Goal: Information Seeking & Learning: Learn about a topic

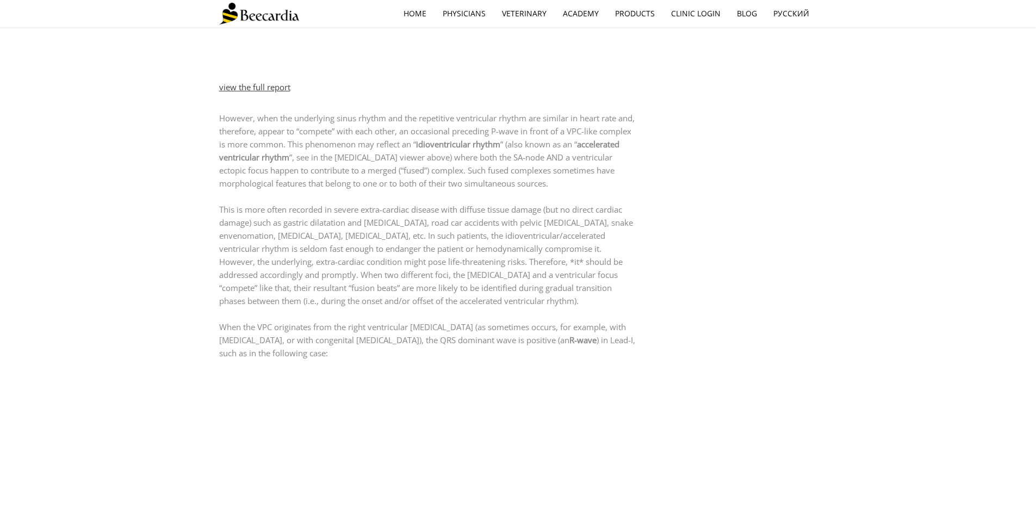
scroll to position [1033, 0]
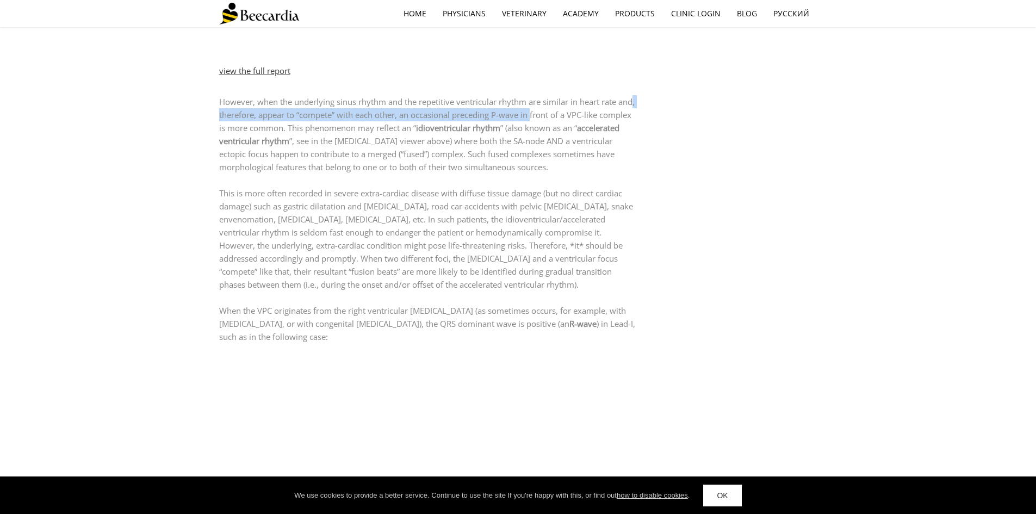
drag, startPoint x: 232, startPoint y: 101, endPoint x: 553, endPoint y: 104, distance: 320.4
click at [553, 104] on p "However, when the underlying sinus rhythm and the repetitive ventricular rhythm…" at bounding box center [428, 134] width 419 height 78
drag, startPoint x: 278, startPoint y: 118, endPoint x: 374, endPoint y: 120, distance: 95.2
click at [374, 120] on p "However, when the underlying sinus rhythm and the repetitive ventricular rhythm…" at bounding box center [428, 134] width 419 height 78
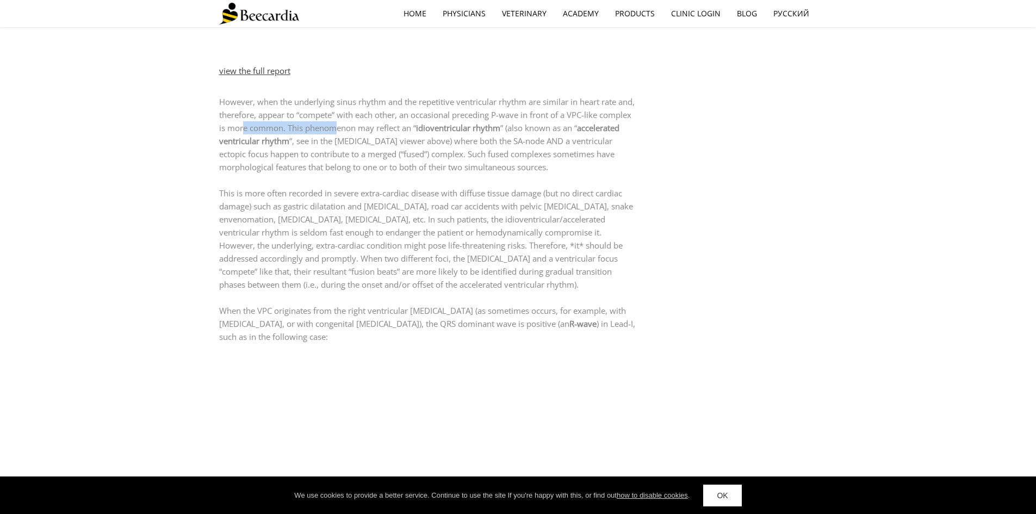
click at [374, 120] on p "However, when the underlying sinus rhythm and the repetitive ventricular rhythm…" at bounding box center [428, 134] width 419 height 78
drag, startPoint x: 272, startPoint y: 125, endPoint x: 607, endPoint y: 135, distance: 335.2
click at [607, 135] on p "However, when the underlying sinus rhythm and the repetitive ventricular rhythm…" at bounding box center [428, 134] width 419 height 78
click at [608, 135] on p "However, when the underlying sinus rhythm and the repetitive ventricular rhythm…" at bounding box center [428, 134] width 419 height 78
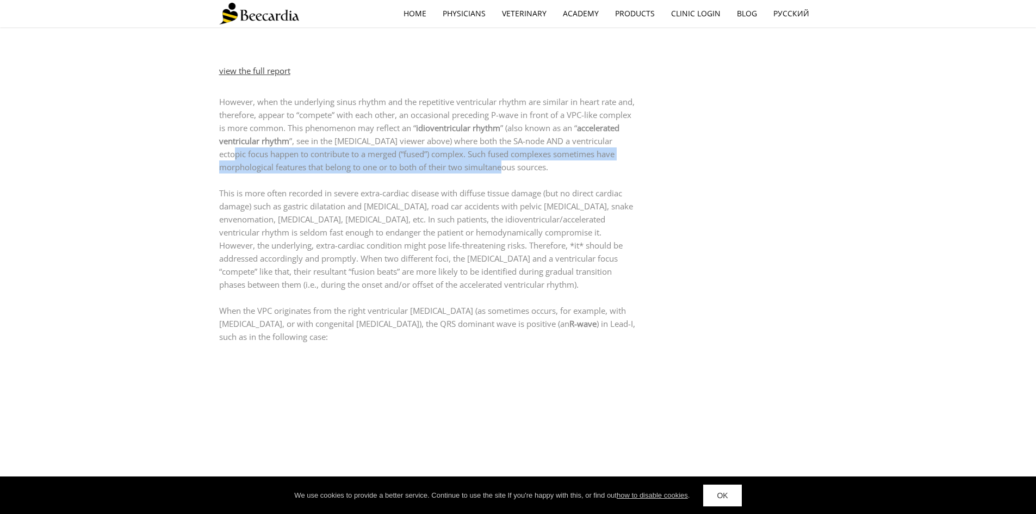
drag, startPoint x: 368, startPoint y: 144, endPoint x: 550, endPoint y: 154, distance: 183.0
click at [550, 154] on p "However, when the underlying sinus rhythm and the repetitive ventricular rhythm…" at bounding box center [428, 134] width 419 height 78
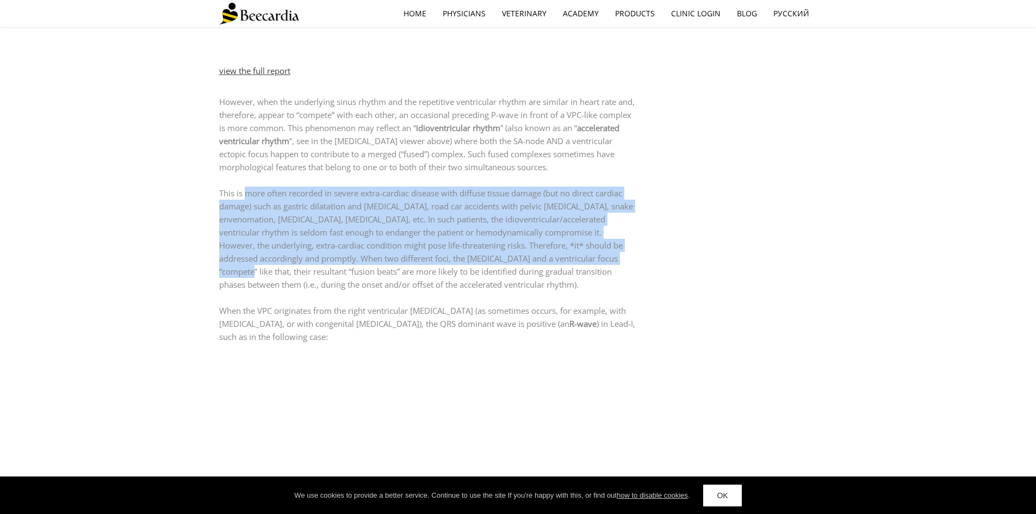
drag, startPoint x: 340, startPoint y: 189, endPoint x: 556, endPoint y: 243, distance: 222.5
click at [556, 243] on p "This is more often recorded in severe extra-cardiac disease with diffuse tissue…" at bounding box center [428, 239] width 419 height 104
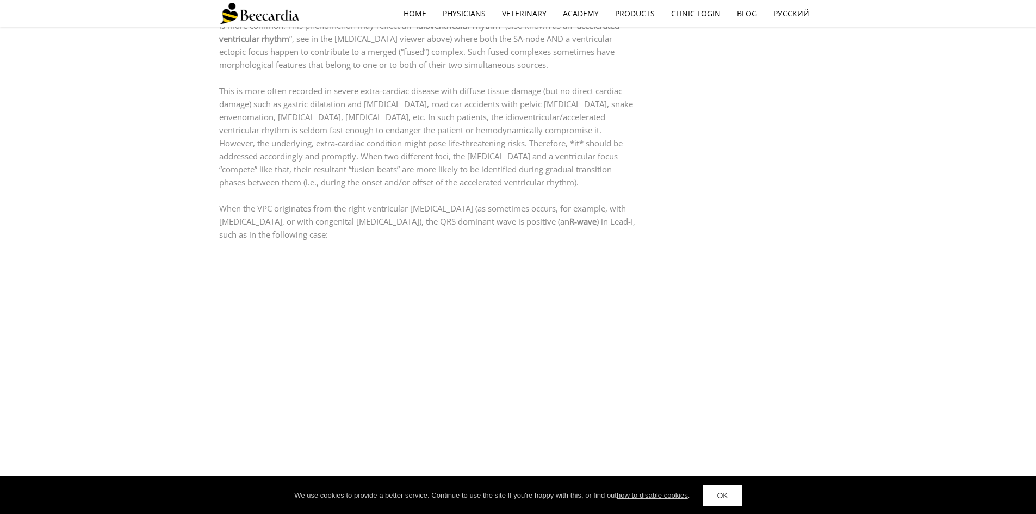
scroll to position [1142, 0]
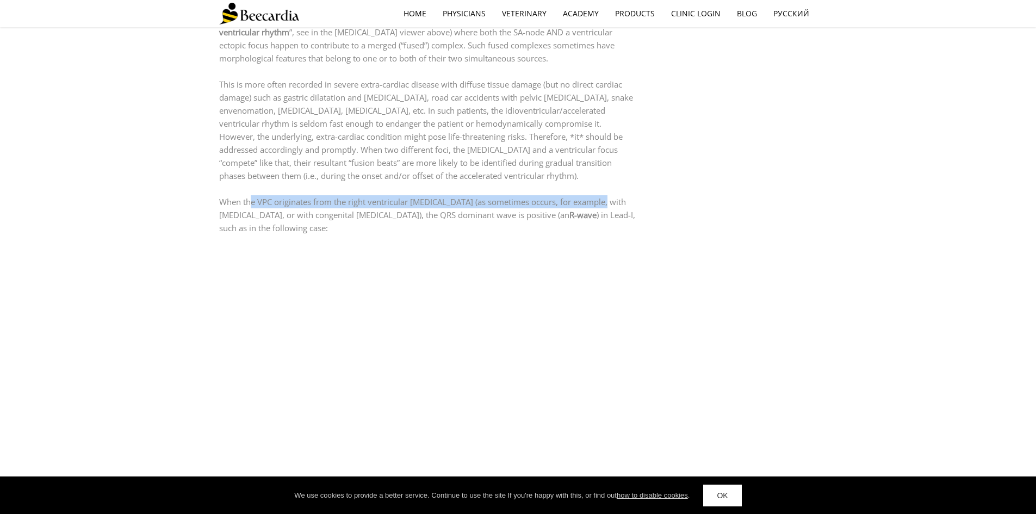
drag, startPoint x: 281, startPoint y: 193, endPoint x: 611, endPoint y: 194, distance: 330.2
click at [611, 195] on p "When the VPC originates from the right ventricular [MEDICAL_DATA] (as sometimes…" at bounding box center [428, 214] width 419 height 39
click at [615, 164] on p "This is more often recorded in severe extra-cardiac disease with diffuse tissue…" at bounding box center [428, 130] width 419 height 104
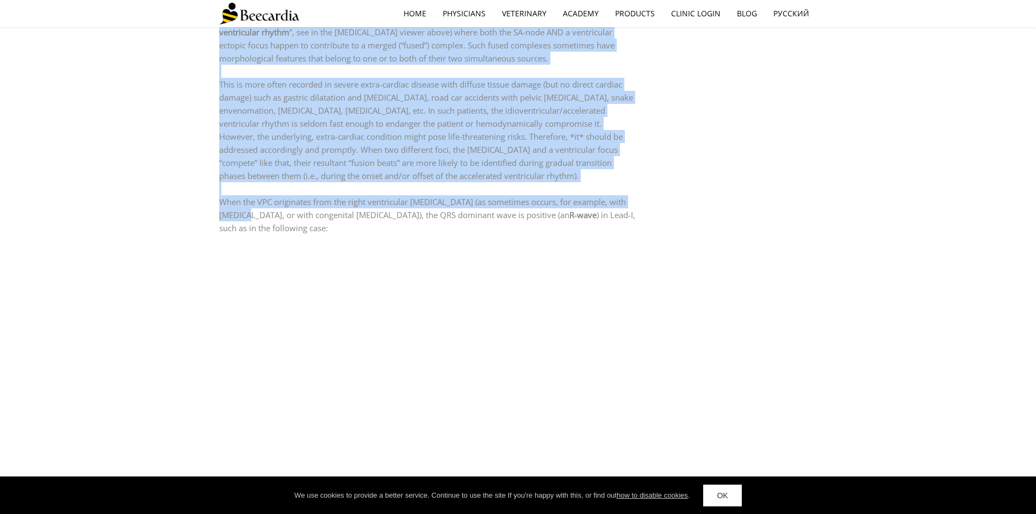
drag, startPoint x: 269, startPoint y: 205, endPoint x: 661, endPoint y: 206, distance: 391.6
click at [661, 206] on div "Ventricular premature complexes (VPCs) by [PERSON_NAME] Ohad, DVM, Ph.D., ACVIM…" at bounding box center [518, 178] width 598 height 2373
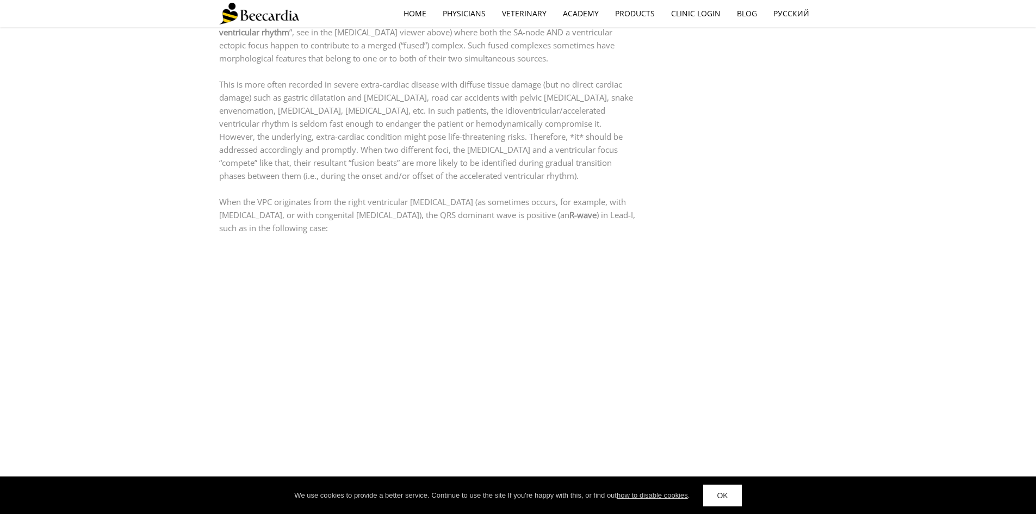
click at [670, 202] on div "Ventricular premature complexes (VPCs) by [PERSON_NAME] Ohad, DVM, Ph.D., ACVIM…" at bounding box center [518, 178] width 598 height 2373
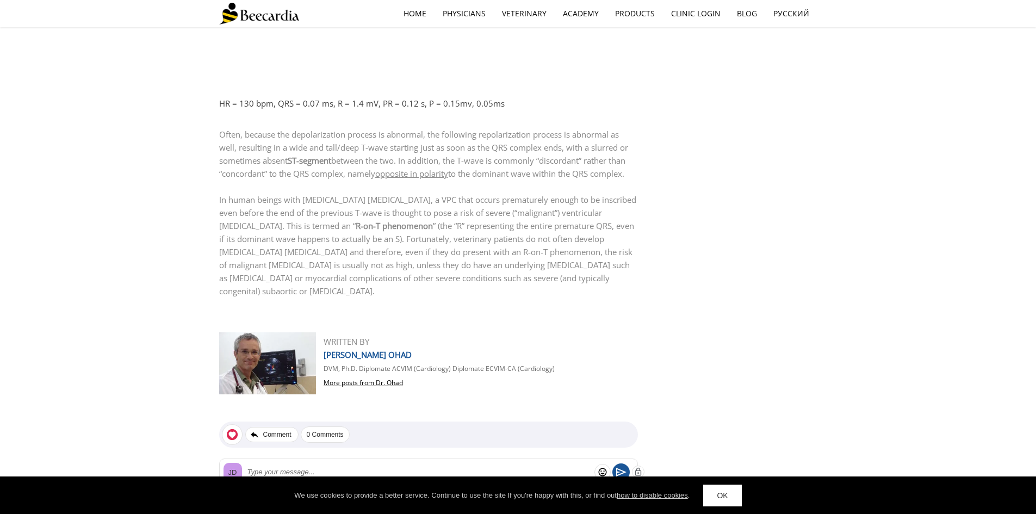
scroll to position [1958, 0]
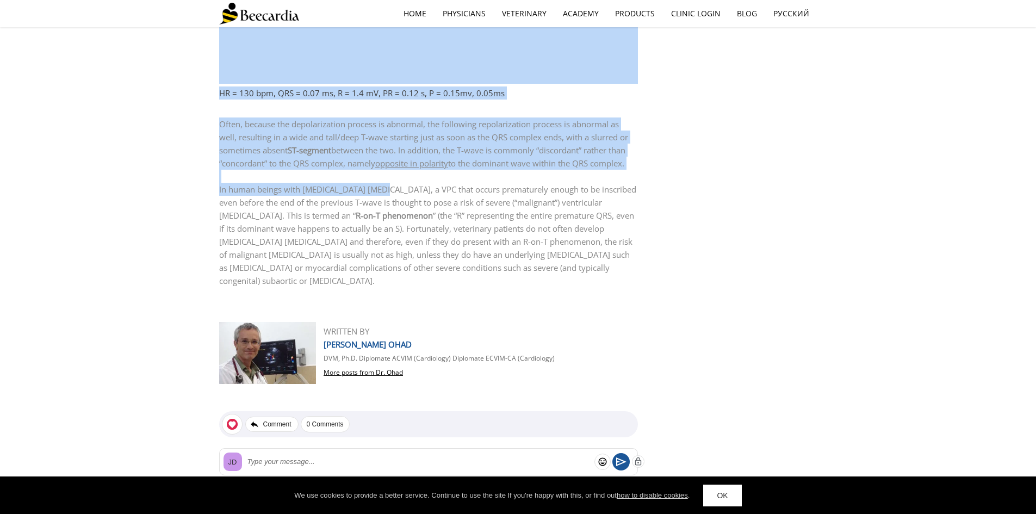
drag, startPoint x: 500, startPoint y: 184, endPoint x: 684, endPoint y: 199, distance: 185.0
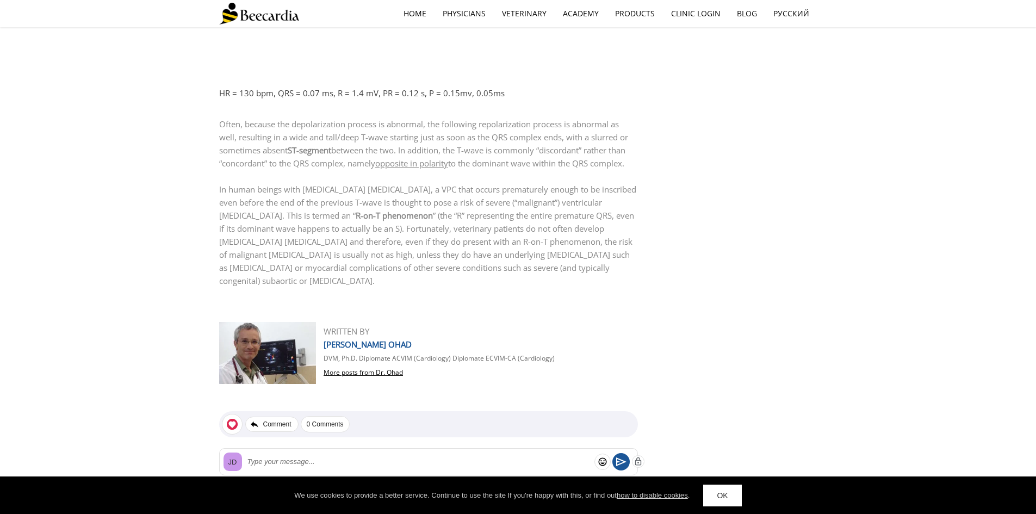
drag, startPoint x: 359, startPoint y: 211, endPoint x: 514, endPoint y: 211, distance: 155.0
click at [514, 211] on p "In human beings with [MEDICAL_DATA] [MEDICAL_DATA], a VPC that occurs premature…" at bounding box center [428, 235] width 419 height 104
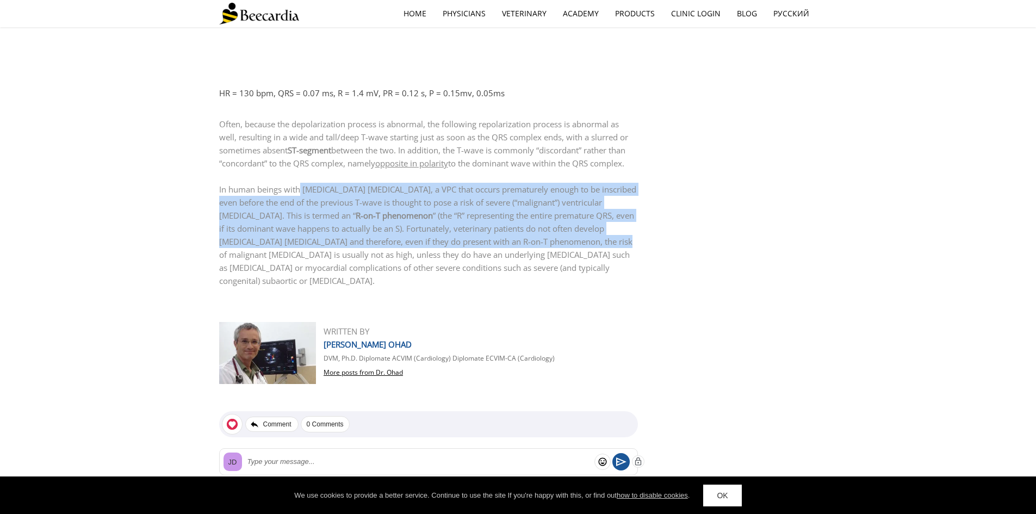
drag, startPoint x: 411, startPoint y: 191, endPoint x: 589, endPoint y: 234, distance: 183.6
click at [589, 234] on p "In human beings with [MEDICAL_DATA] [MEDICAL_DATA], a VPC that occurs premature…" at bounding box center [428, 235] width 419 height 104
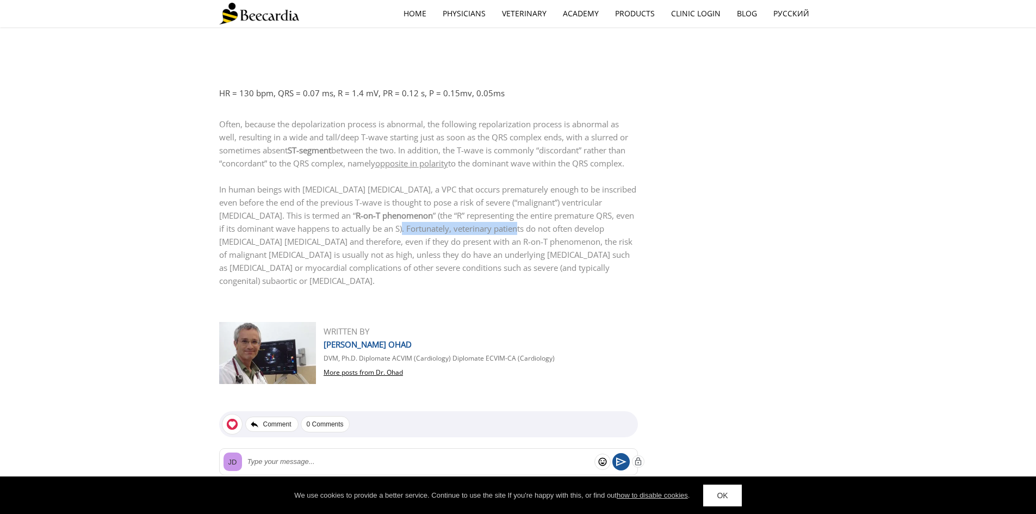
drag, startPoint x: 397, startPoint y: 225, endPoint x: 513, endPoint y: 222, distance: 117.0
click at [513, 222] on p "In human beings with [MEDICAL_DATA] [MEDICAL_DATA], a VPC that occurs premature…" at bounding box center [428, 235] width 419 height 104
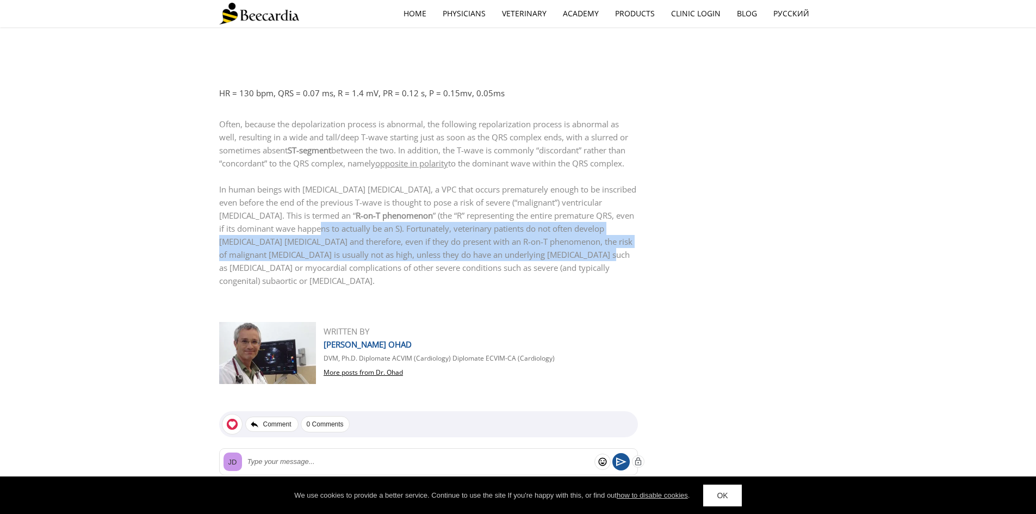
drag, startPoint x: 331, startPoint y: 228, endPoint x: 565, endPoint y: 243, distance: 234.9
click at [565, 243] on p "In human beings with [MEDICAL_DATA] [MEDICAL_DATA], a VPC that occurs premature…" at bounding box center [428, 235] width 419 height 104
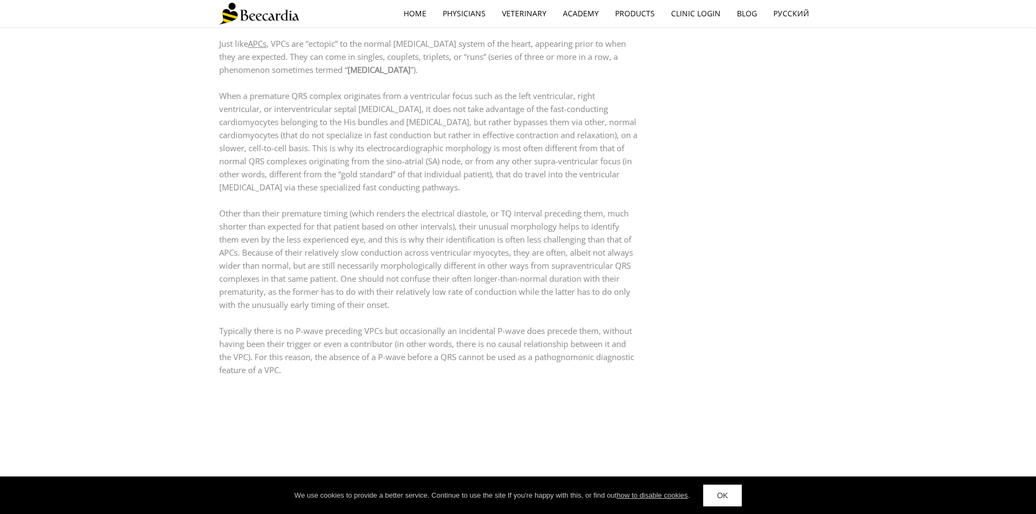
click at [410, 207] on p "Other than their premature timing (which renders the electrical diastole, or TQ…" at bounding box center [428, 259] width 419 height 104
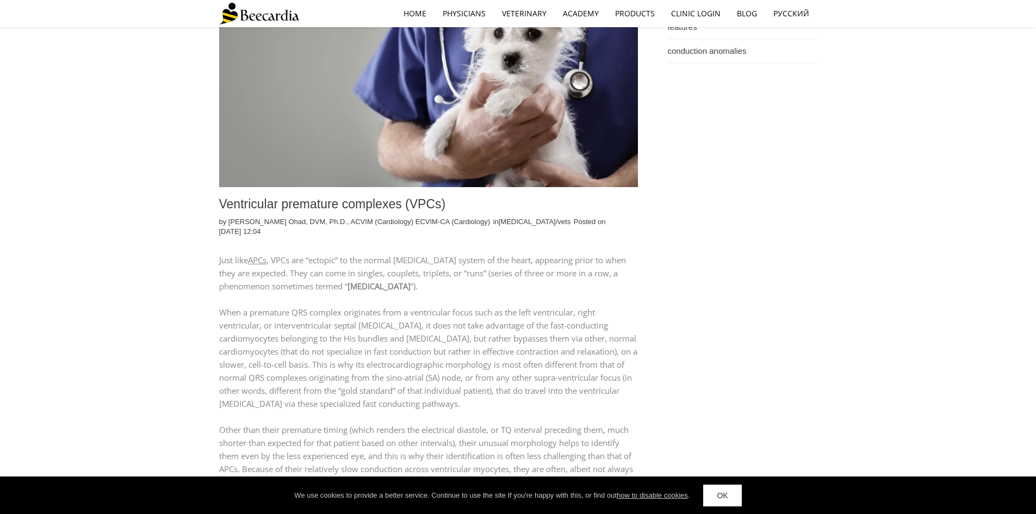
scroll to position [435, 0]
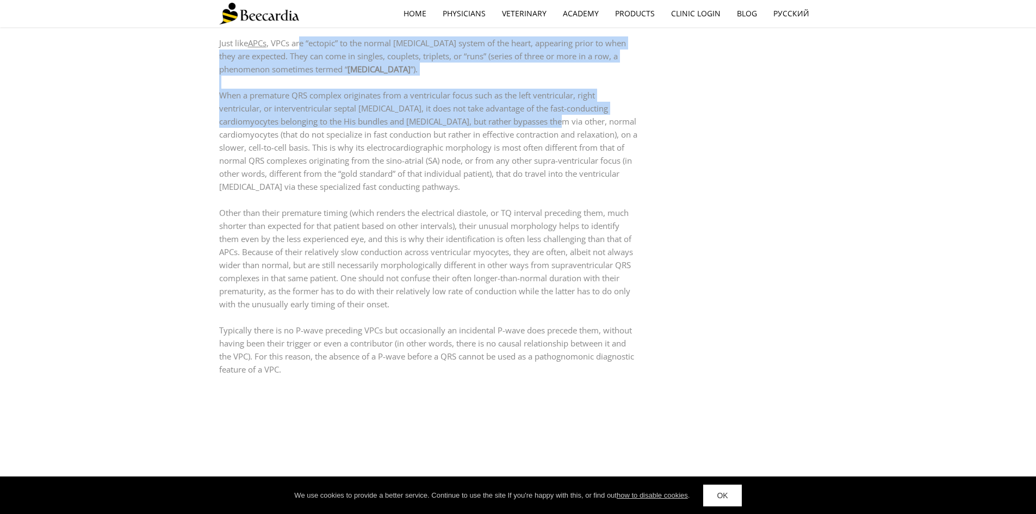
drag, startPoint x: 304, startPoint y: 38, endPoint x: 571, endPoint y: 115, distance: 278.0
click at [571, 115] on div "Just like APCs , VPCs are “ectopic” to the normal [MEDICAL_DATA] system of the …" at bounding box center [428, 205] width 419 height 339
click at [571, 115] on p "When a premature QRS complex originates from a ventricular focus such as the le…" at bounding box center [428, 141] width 419 height 104
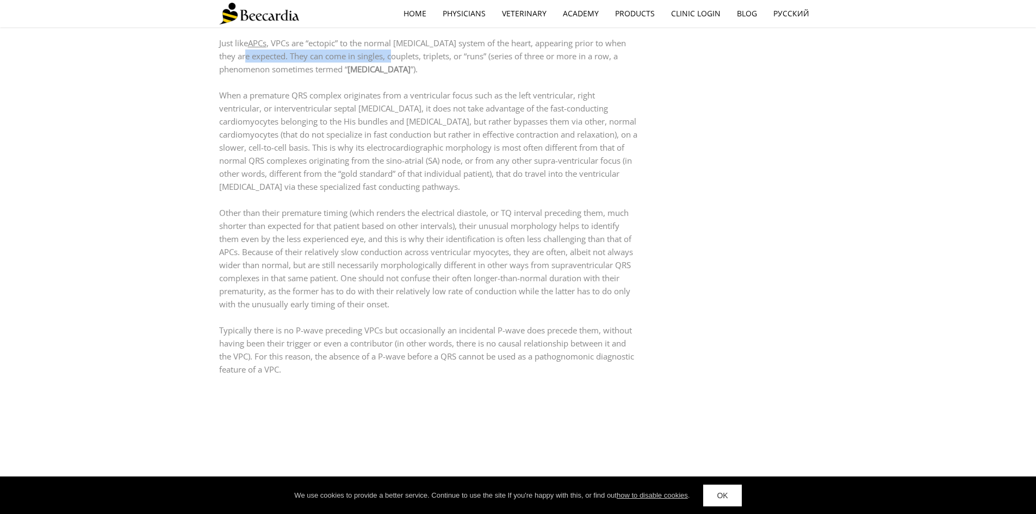
drag, startPoint x: 247, startPoint y: 41, endPoint x: 396, endPoint y: 42, distance: 149.0
click at [396, 42] on p "Just like APCs , VPCs are “ectopic” to the normal [MEDICAL_DATA] system of the …" at bounding box center [428, 55] width 419 height 39
drag, startPoint x: 249, startPoint y: 86, endPoint x: 449, endPoint y: 84, distance: 200.2
click at [449, 89] on p "When a premature QRS complex originates from a ventricular focus such as the le…" at bounding box center [428, 141] width 419 height 104
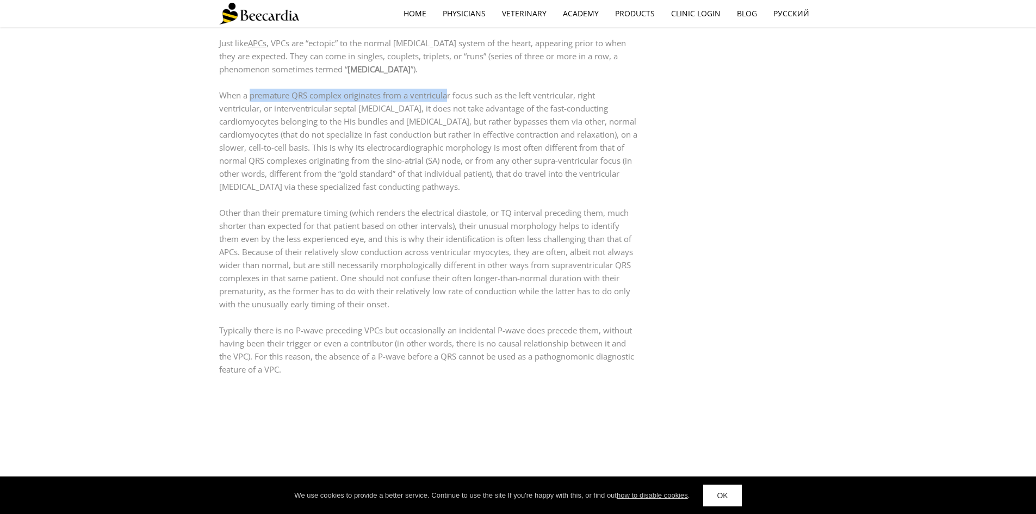
click at [449, 89] on p "When a premature QRS complex originates from a ventricular focus such as the le…" at bounding box center [428, 141] width 419 height 104
drag, startPoint x: 258, startPoint y: 93, endPoint x: 580, endPoint y: 97, distance: 322.6
click at [580, 97] on p "When a premature QRS complex originates from a ventricular focus such as the le…" at bounding box center [428, 141] width 419 height 104
drag, startPoint x: 271, startPoint y: 112, endPoint x: 345, endPoint y: 112, distance: 74.5
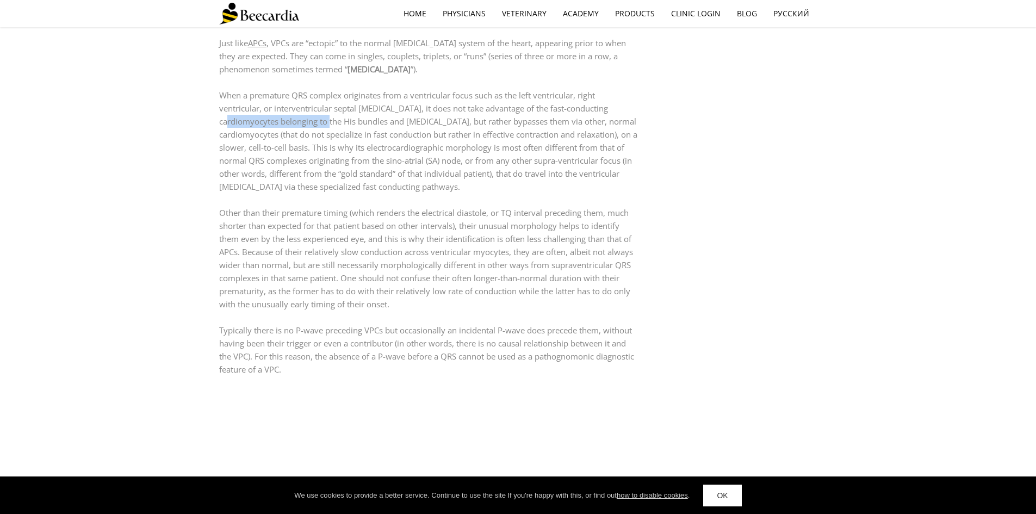
click at [345, 112] on p "When a premature QRS complex originates from a ventricular focus such as the le…" at bounding box center [428, 141] width 419 height 104
drag, startPoint x: 236, startPoint y: 135, endPoint x: 424, endPoint y: 135, distance: 188.2
click at [424, 135] on p "When a premature QRS complex originates from a ventricular focus such as the le…" at bounding box center [428, 141] width 419 height 104
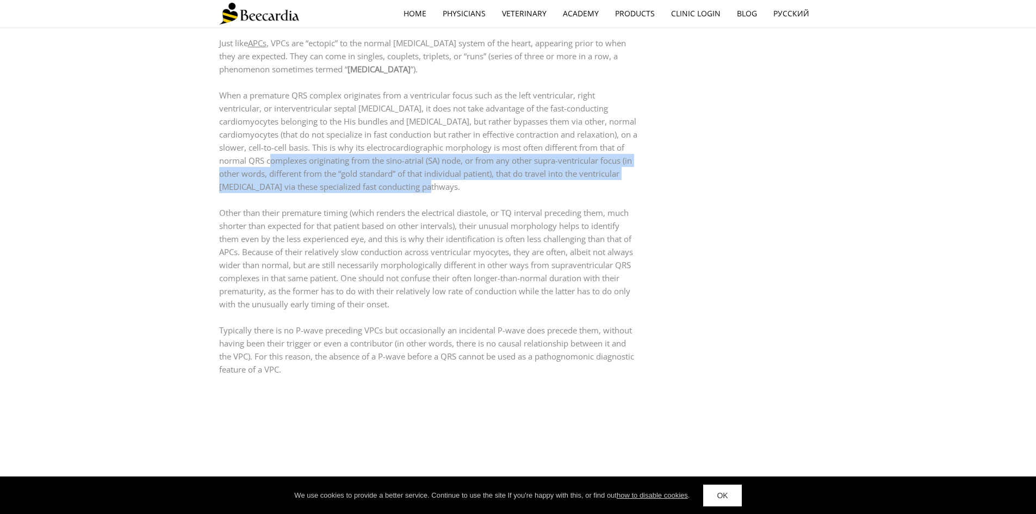
drag, startPoint x: 286, startPoint y: 150, endPoint x: 529, endPoint y: 178, distance: 244.8
click at [529, 178] on p "When a premature QRS complex originates from a ventricular focus such as the le…" at bounding box center [428, 141] width 419 height 104
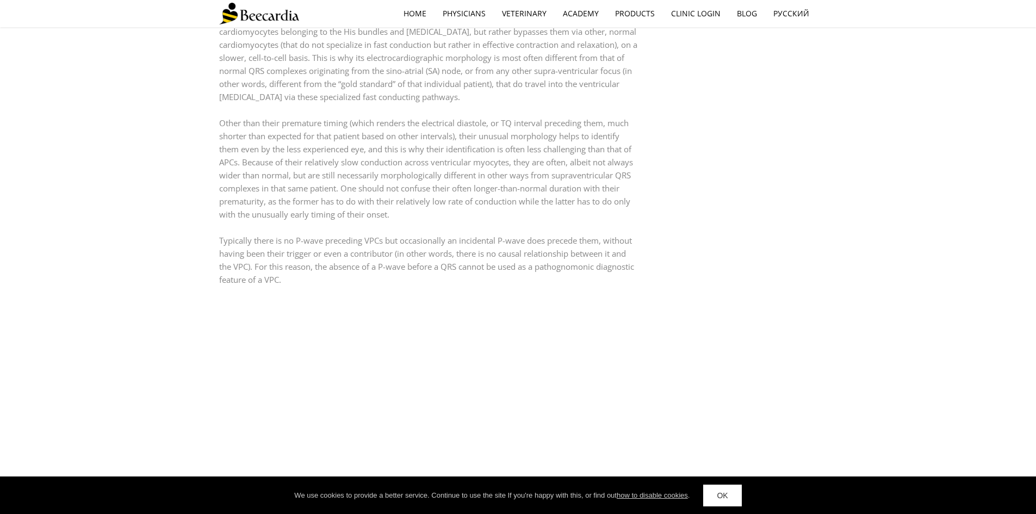
scroll to position [544, 0]
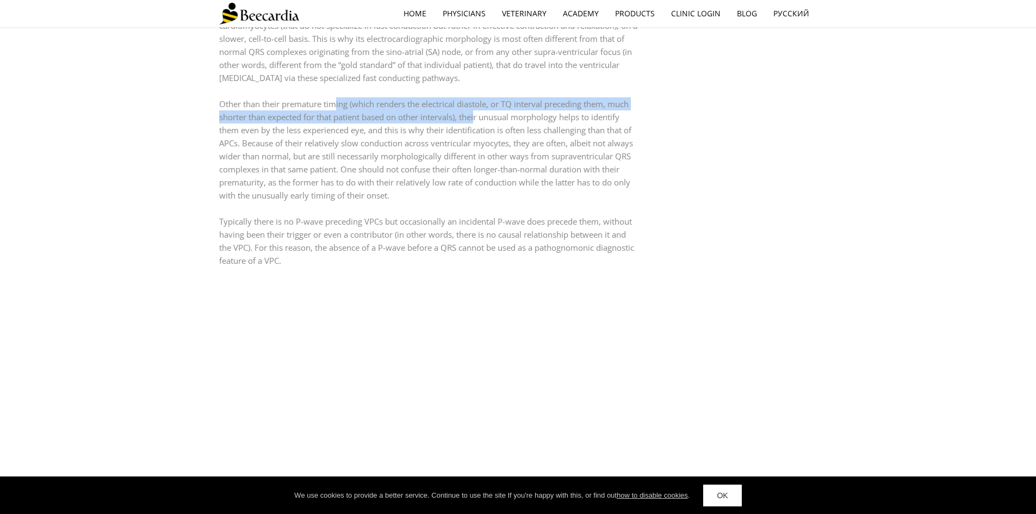
drag, startPoint x: 344, startPoint y: 99, endPoint x: 480, endPoint y: 101, distance: 136.5
click at [480, 101] on p "Other than their premature timing (which renders the electrical diastole, or TQ…" at bounding box center [428, 149] width 419 height 104
drag, startPoint x: 371, startPoint y: 92, endPoint x: 615, endPoint y: 100, distance: 243.8
click at [615, 100] on p "Other than their premature timing (which renders the electrical diastole, or TQ…" at bounding box center [428, 149] width 419 height 104
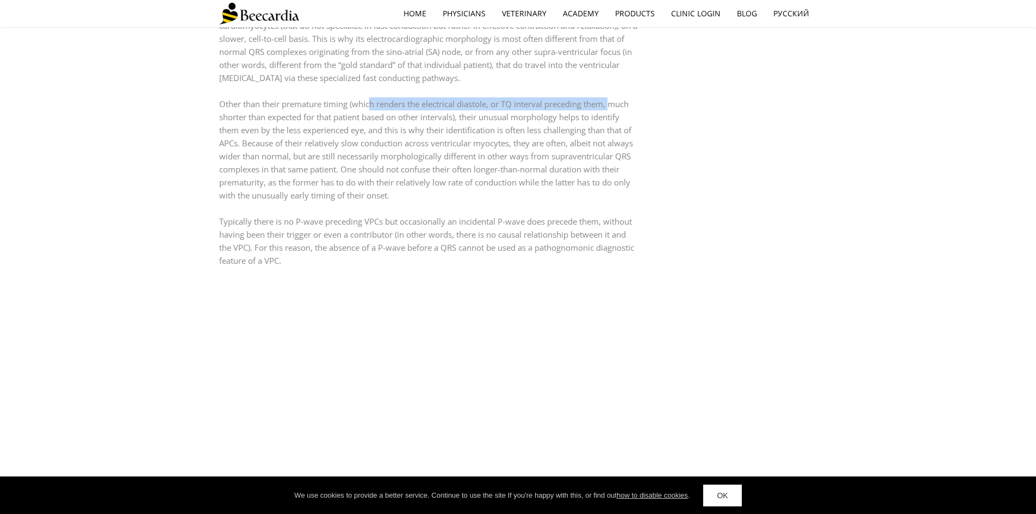
click at [615, 100] on p "Other than their premature timing (which renders the electrical diastole, or TQ…" at bounding box center [428, 149] width 419 height 104
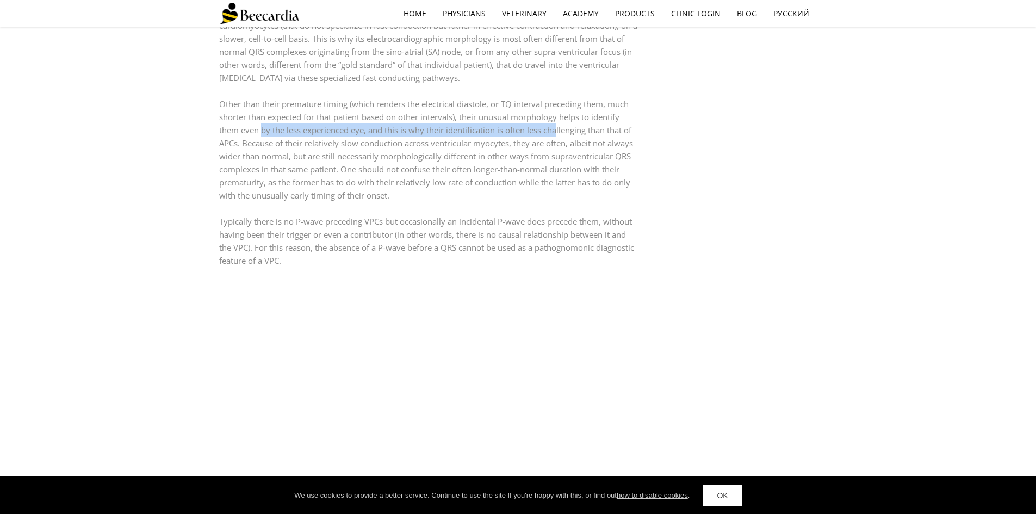
drag, startPoint x: 262, startPoint y: 115, endPoint x: 561, endPoint y: 116, distance: 299.2
click at [561, 116] on p "Other than their premature timing (which renders the electrical diastole, or TQ…" at bounding box center [428, 149] width 419 height 104
drag, startPoint x: 245, startPoint y: 132, endPoint x: 350, endPoint y: 132, distance: 105.0
click at [350, 132] on p "Other than their premature timing (which renders the electrical diastole, or TQ…" at bounding box center [428, 149] width 419 height 104
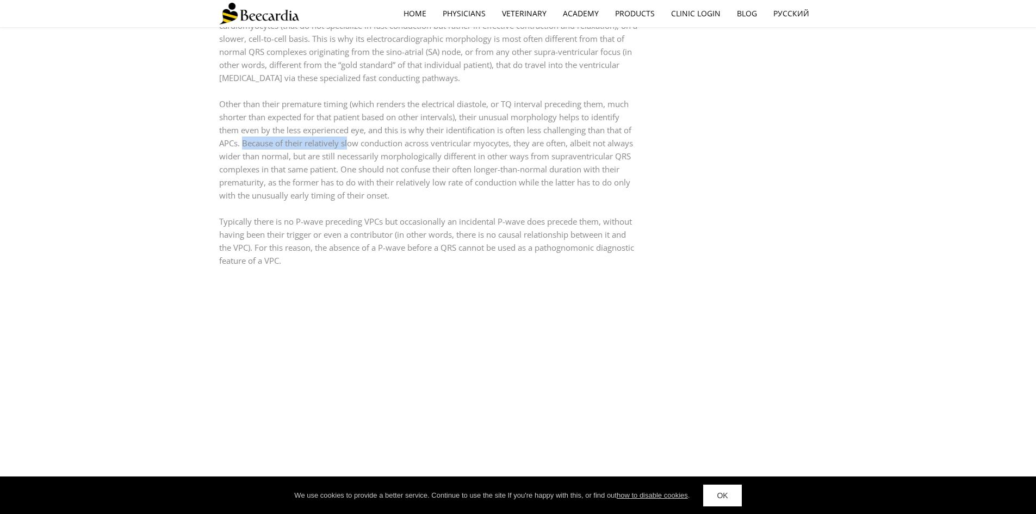
click at [350, 132] on p "Other than their premature timing (which renders the electrical diastole, or TQ…" at bounding box center [428, 149] width 419 height 104
drag, startPoint x: 315, startPoint y: 131, endPoint x: 600, endPoint y: 131, distance: 285.6
click at [600, 131] on p "Other than their premature timing (which renders the electrical diastole, or TQ…" at bounding box center [428, 149] width 419 height 104
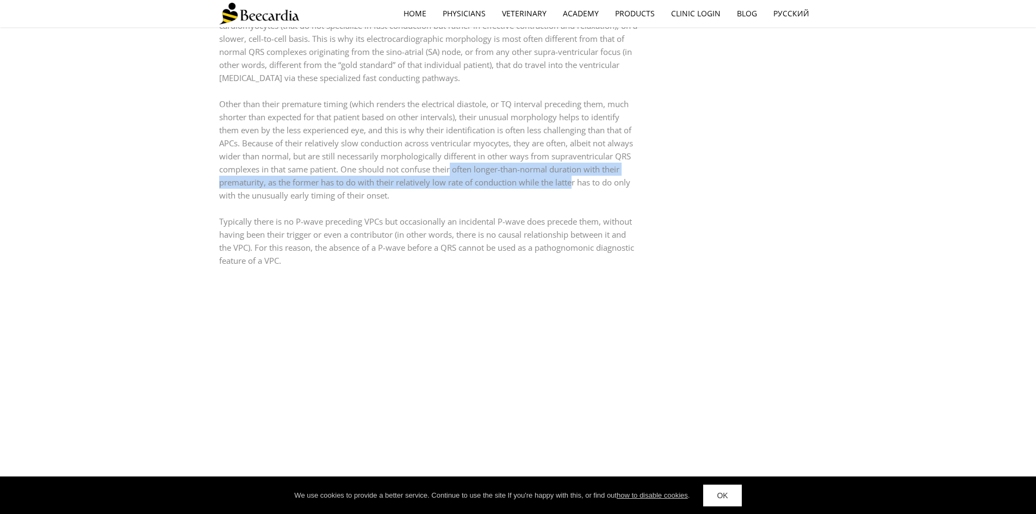
drag, startPoint x: 488, startPoint y: 169, endPoint x: 577, endPoint y: 170, distance: 89.2
click at [577, 170] on p "Other than their premature timing (which renders the electrical diastole, or TQ…" at bounding box center [428, 149] width 419 height 104
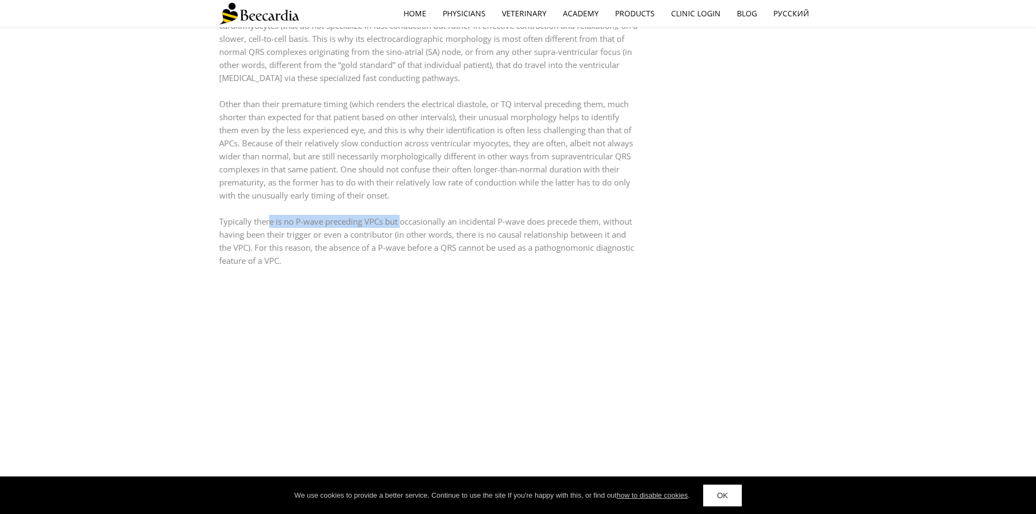
drag, startPoint x: 270, startPoint y: 215, endPoint x: 400, endPoint y: 205, distance: 130.9
click at [400, 215] on p "Typically there is no P-wave preceding VPCs but occasionally an incidental P-wa…" at bounding box center [428, 241] width 419 height 52
drag, startPoint x: 427, startPoint y: 207, endPoint x: 621, endPoint y: 203, distance: 194.2
click at [621, 203] on div "Just like APCs , VPCs are “ectopic” to the normal [MEDICAL_DATA] system of the …" at bounding box center [428, 97] width 419 height 339
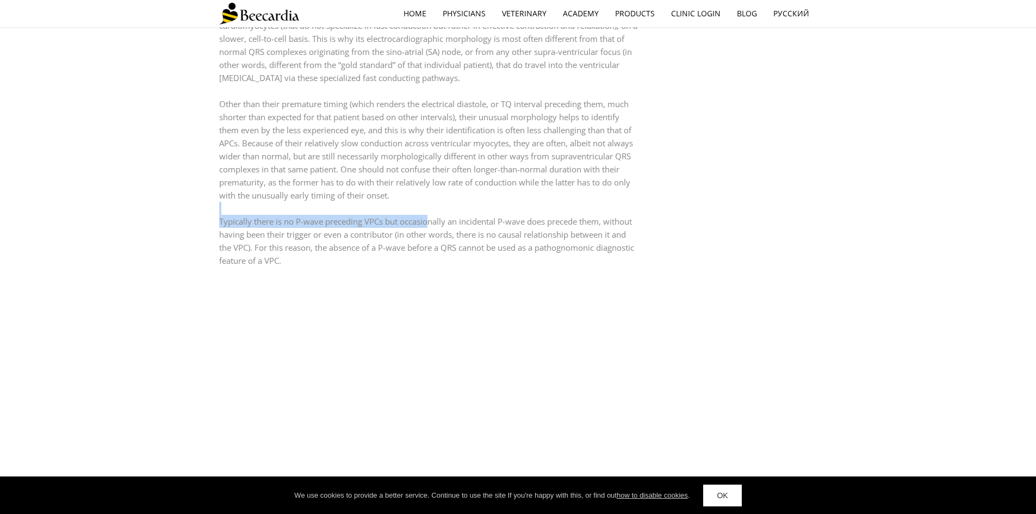
click at [621, 203] on p at bounding box center [428, 208] width 419 height 13
drag, startPoint x: 255, startPoint y: 224, endPoint x: 396, endPoint y: 225, distance: 141.4
click at [396, 225] on p "Typically there is no P-wave preceding VPCs but occasionally an incidental P-wa…" at bounding box center [428, 241] width 419 height 52
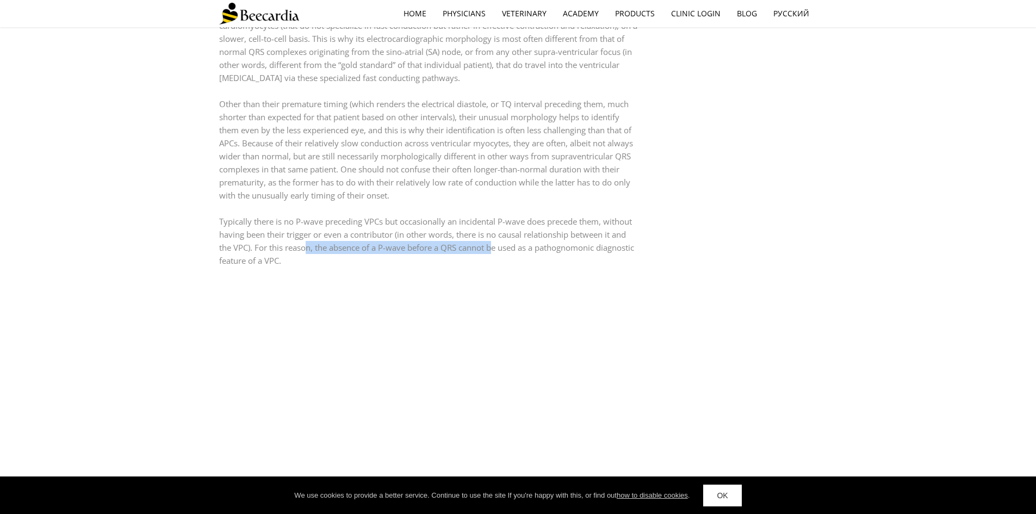
drag, startPoint x: 305, startPoint y: 233, endPoint x: 497, endPoint y: 233, distance: 192.0
click at [497, 233] on p "Typically there is no P-wave preceding VPCs but occasionally an incidental P-wa…" at bounding box center [428, 241] width 419 height 52
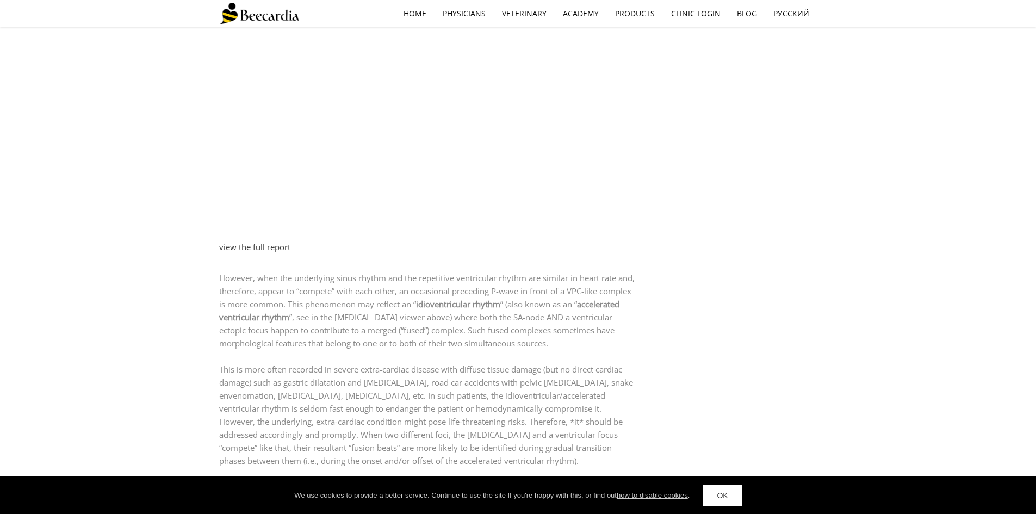
scroll to position [925, 0]
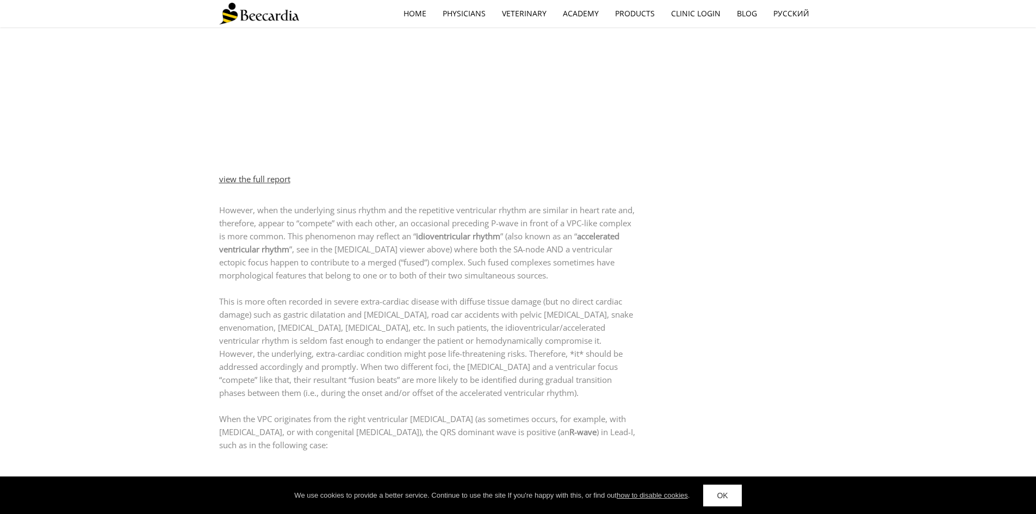
drag, startPoint x: 431, startPoint y: 190, endPoint x: 628, endPoint y: 191, distance: 196.9
click at [628, 201] on div "However, when the underlying sinus rhythm and the repetitive ventricular rhythm…" at bounding box center [428, 327] width 419 height 253
click at [576, 203] on p "However, when the underlying sinus rhythm and the repetitive ventricular rhythm…" at bounding box center [428, 242] width 419 height 78
drag, startPoint x: 245, startPoint y: 202, endPoint x: 478, endPoint y: 202, distance: 233.3
click at [478, 203] on p "However, when the underlying sinus rhythm and the repetitive ventricular rhythm…" at bounding box center [428, 242] width 419 height 78
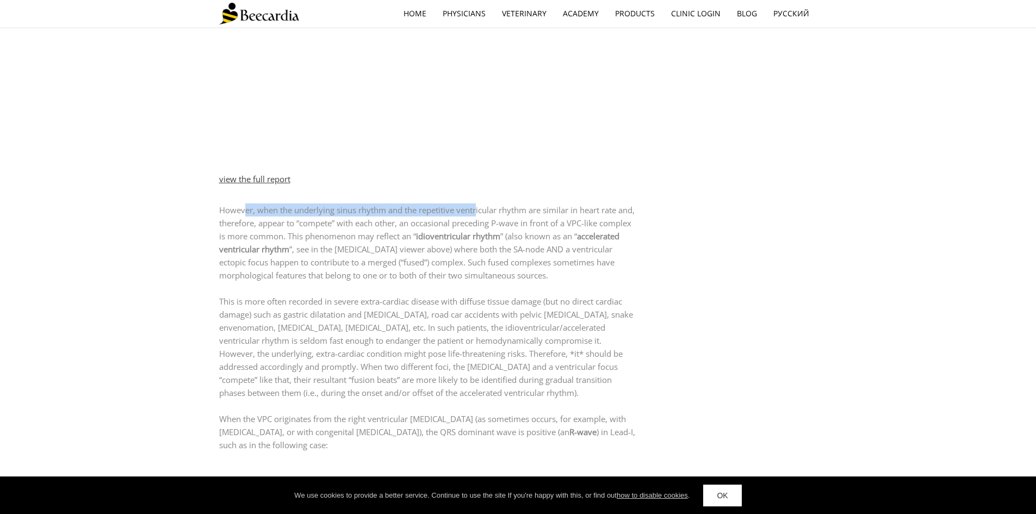
click at [479, 203] on p "However, when the underlying sinus rhythm and the repetitive ventricular rhythm…" at bounding box center [428, 242] width 419 height 78
click at [405, 215] on p "However, when the underlying sinus rhythm and the repetitive ventricular rhythm…" at bounding box center [428, 242] width 419 height 78
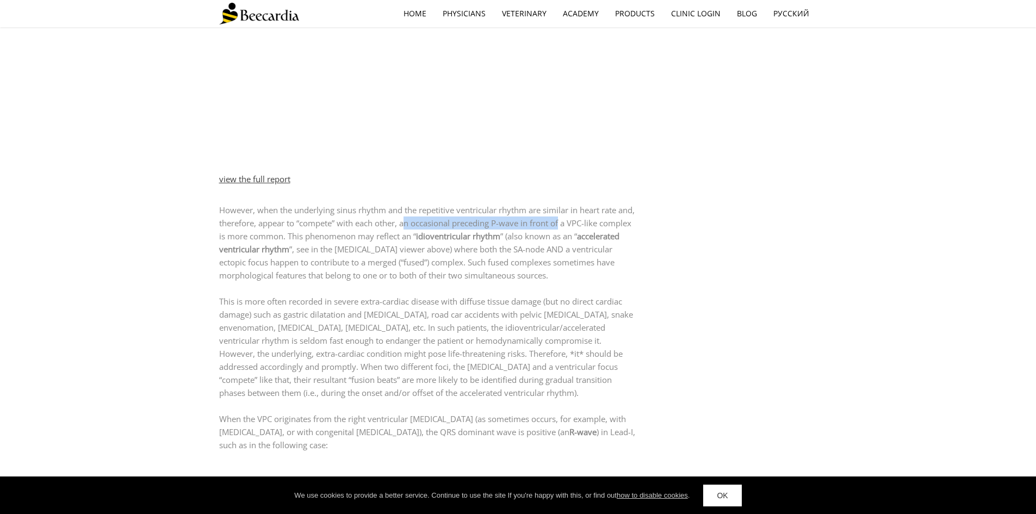
drag, startPoint x: 427, startPoint y: 214, endPoint x: 581, endPoint y: 214, distance: 153.9
click at [581, 214] on p "However, when the underlying sinus rhythm and the repetitive ventricular rhythm…" at bounding box center [428, 242] width 419 height 78
drag, startPoint x: 275, startPoint y: 206, endPoint x: 381, endPoint y: 206, distance: 106.6
click at [381, 206] on p "However, when the underlying sinus rhythm and the repetitive ventricular rhythm…" at bounding box center [428, 242] width 419 height 78
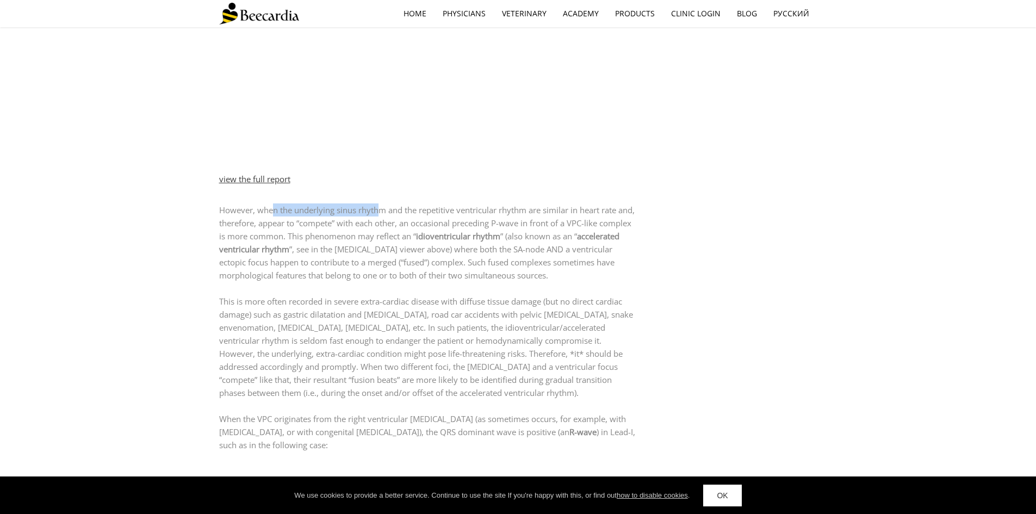
click at [381, 206] on p "However, when the underlying sinus rhythm and the repetitive ventricular rhythm…" at bounding box center [428, 242] width 419 height 78
drag, startPoint x: 317, startPoint y: 197, endPoint x: 435, endPoint y: 202, distance: 118.7
click at [435, 203] on p "However, when the underlying sinus rhythm and the repetitive ventricular rhythm…" at bounding box center [428, 242] width 419 height 78
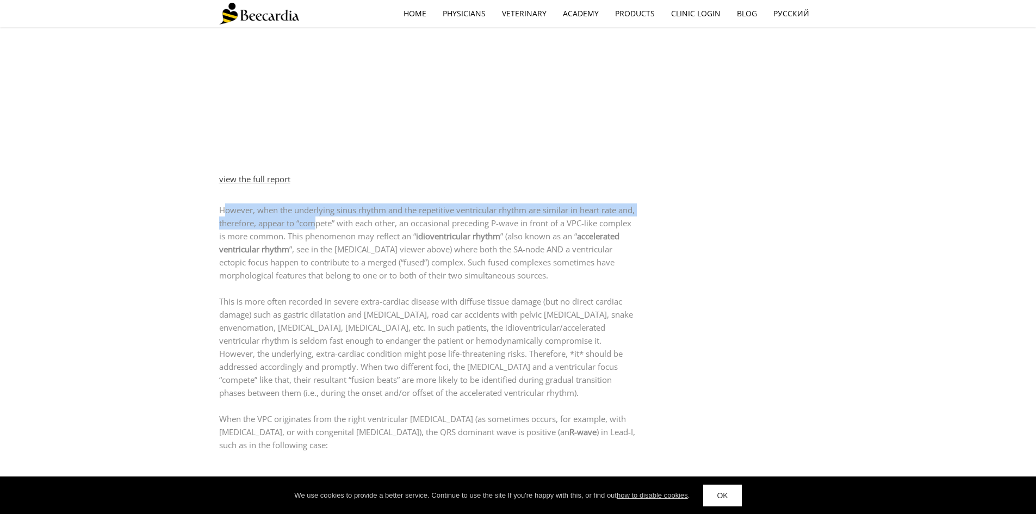
drag, startPoint x: 225, startPoint y: 201, endPoint x: 335, endPoint y: 207, distance: 110.0
click at [335, 207] on p "However, when the underlying sinus rhythm and the repetitive ventricular rhythm…" at bounding box center [428, 242] width 419 height 78
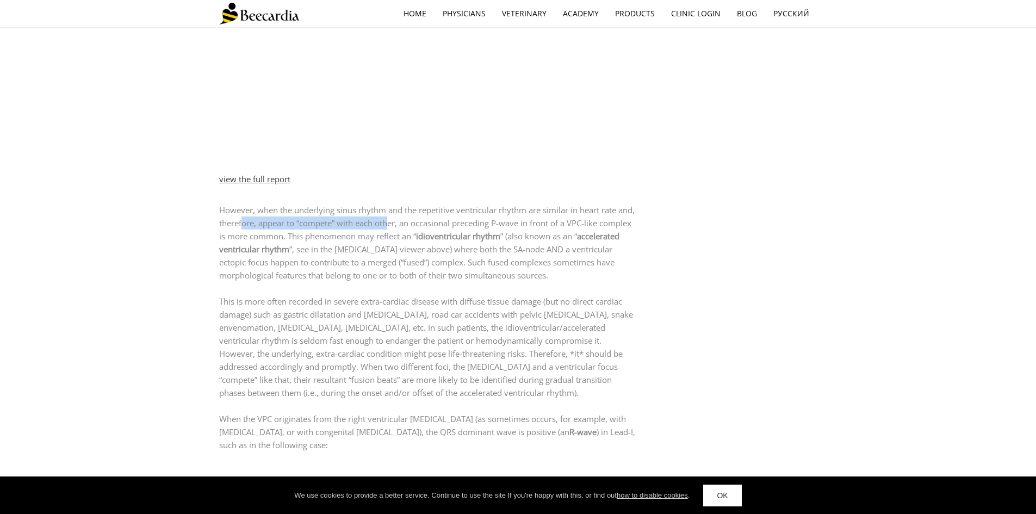
drag, startPoint x: 262, startPoint y: 215, endPoint x: 410, endPoint y: 216, distance: 147.9
click at [410, 216] on p "However, when the underlying sinus rhythm and the repetitive ventricular rhythm…" at bounding box center [428, 242] width 419 height 78
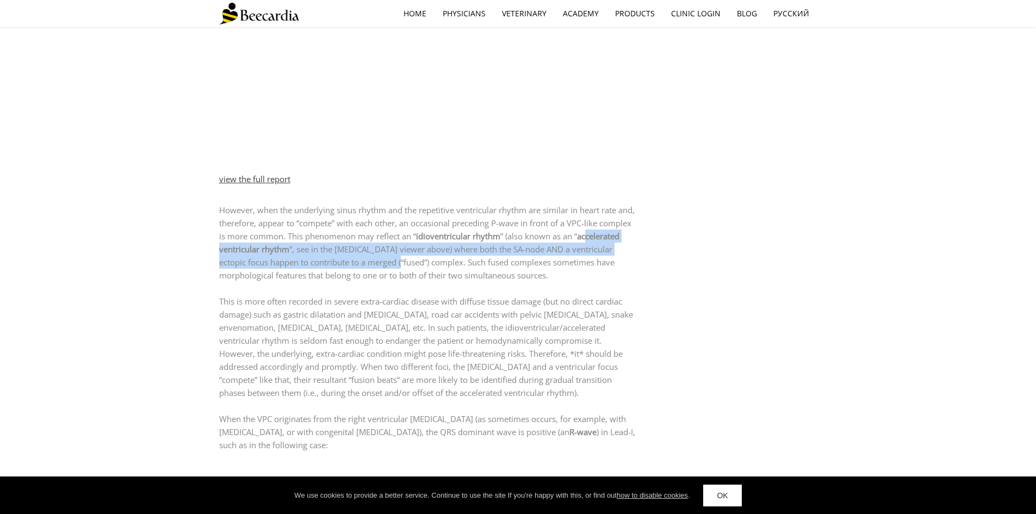
drag, startPoint x: 230, startPoint y: 237, endPoint x: 444, endPoint y: 246, distance: 214.5
click at [444, 246] on p "However, when the underlying sinus rhythm and the repetitive ventricular rhythm…" at bounding box center [428, 242] width 419 height 78
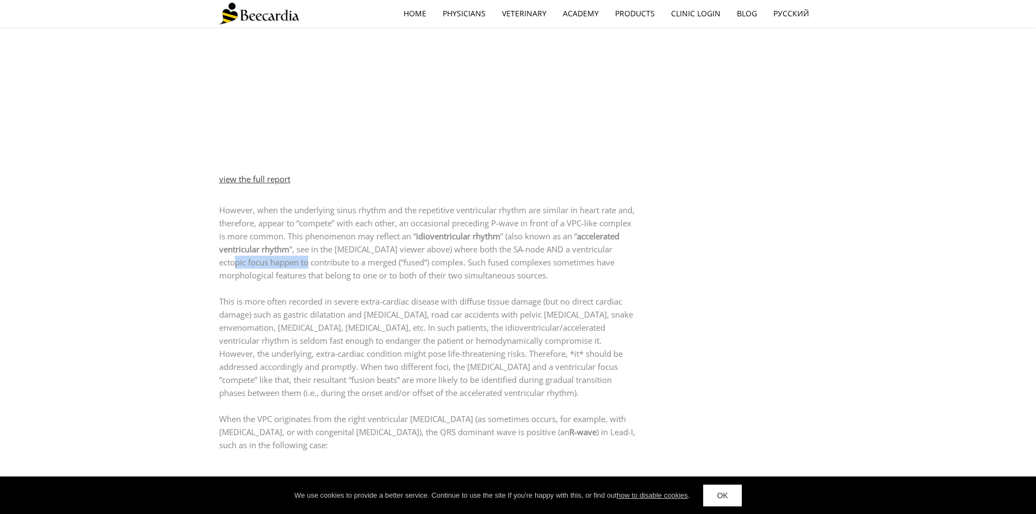
drag, startPoint x: 275, startPoint y: 255, endPoint x: 355, endPoint y: 251, distance: 80.0
click at [355, 251] on p "However, when the underlying sinus rhythm and the repetitive ventricular rhythm…" at bounding box center [428, 242] width 419 height 78
drag, startPoint x: 418, startPoint y: 249, endPoint x: 569, endPoint y: 257, distance: 152.0
click at [569, 257] on p "However, when the underlying sinus rhythm and the repetitive ventricular rhythm…" at bounding box center [428, 242] width 419 height 78
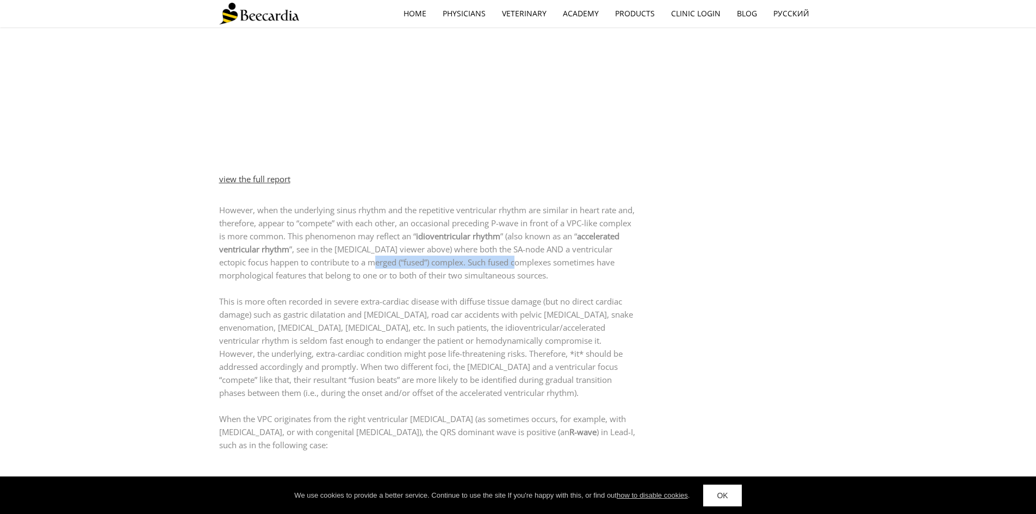
click at [558, 256] on p "However, when the underlying sinus rhythm and the repetitive ventricular rhythm…" at bounding box center [428, 242] width 419 height 78
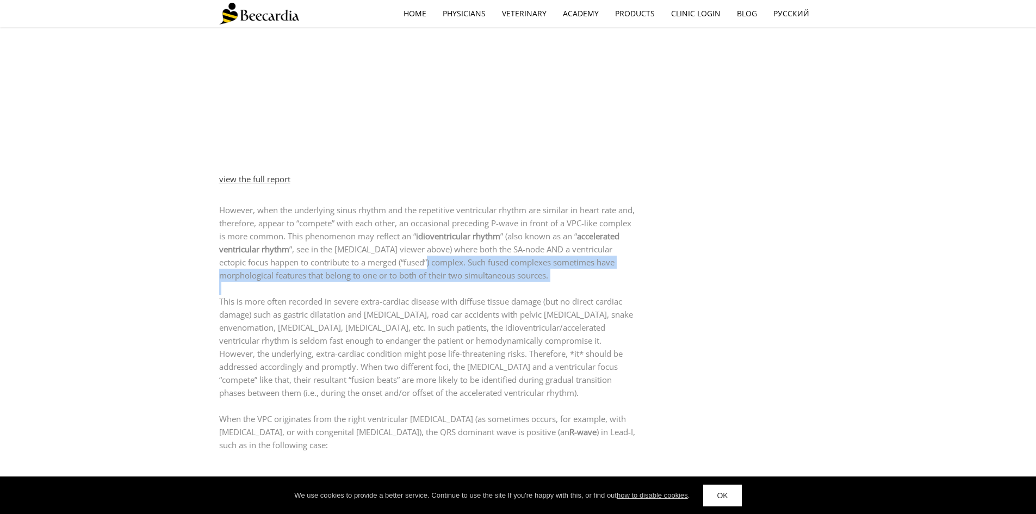
drag, startPoint x: 473, startPoint y: 255, endPoint x: 595, endPoint y: 274, distance: 123.4
click at [595, 274] on div "However, when the underlying sinus rhythm and the repetitive ventricular rhythm…" at bounding box center [428, 327] width 419 height 248
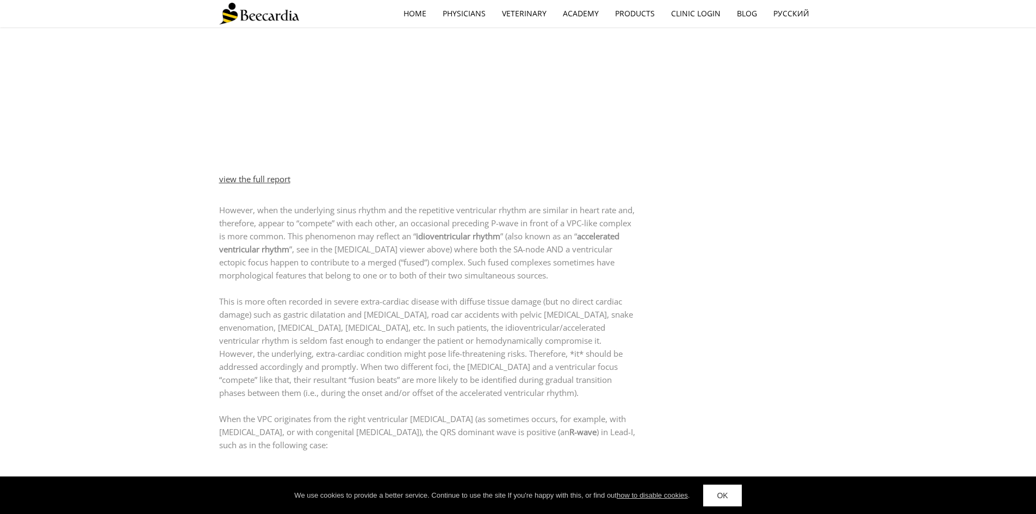
click at [356, 304] on p "This is more often recorded in severe extra-cardiac disease with diffuse tissue…" at bounding box center [428, 347] width 419 height 104
drag, startPoint x: 260, startPoint y: 335, endPoint x: 448, endPoint y: 337, distance: 187.7
click at [448, 337] on p "This is more often recorded in severe extra-cardiac disease with diffuse tissue…" at bounding box center [428, 347] width 419 height 104
drag, startPoint x: 344, startPoint y: 343, endPoint x: 503, endPoint y: 343, distance: 159.4
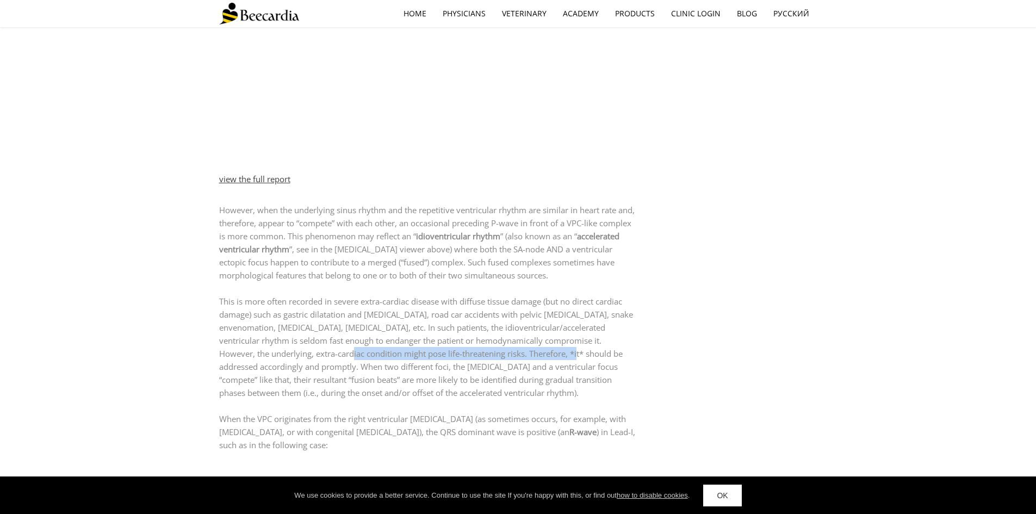
click at [503, 343] on p "This is more often recorded in severe extra-cardiac disease with diffuse tissue…" at bounding box center [428, 347] width 419 height 104
drag, startPoint x: 263, startPoint y: 354, endPoint x: 454, endPoint y: 354, distance: 190.9
click at [454, 354] on p "This is more often recorded in severe extra-cardiac disease with diffuse tissue…" at bounding box center [428, 347] width 419 height 104
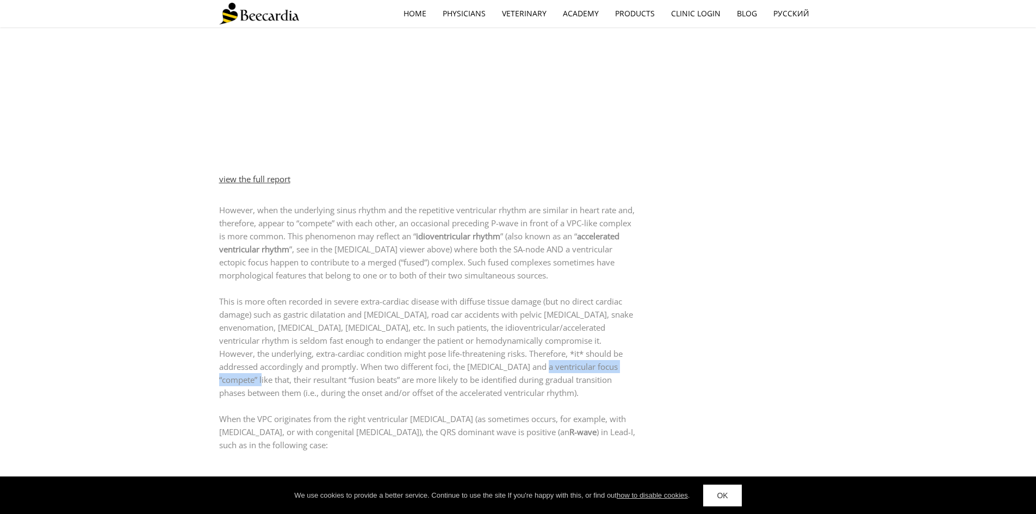
drag, startPoint x: 454, startPoint y: 354, endPoint x: 569, endPoint y: 354, distance: 115.3
click at [569, 354] on p "This is more often recorded in severe extra-cardiac disease with diffuse tissue…" at bounding box center [428, 347] width 419 height 104
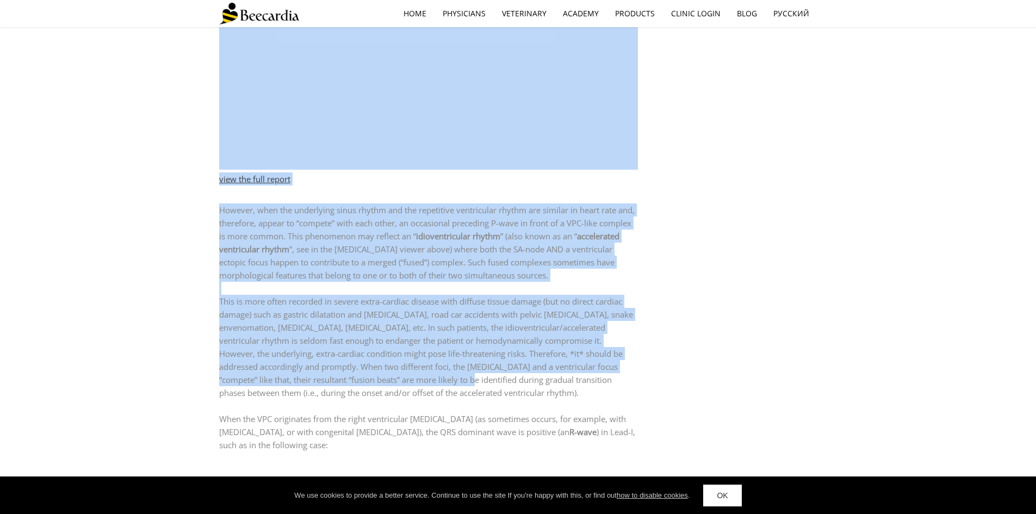
drag, startPoint x: 269, startPoint y: 370, endPoint x: 394, endPoint y: 370, distance: 124.6
click at [394, 370] on div "Ventricular premature complexes (VPCs) by [PERSON_NAME] Ohad, DVM, Ph.D., ACVIM…" at bounding box center [518, 395] width 1036 height 2373
click at [394, 370] on p "This is more often recorded in severe extra-cardiac disease with diffuse tissue…" at bounding box center [428, 347] width 419 height 104
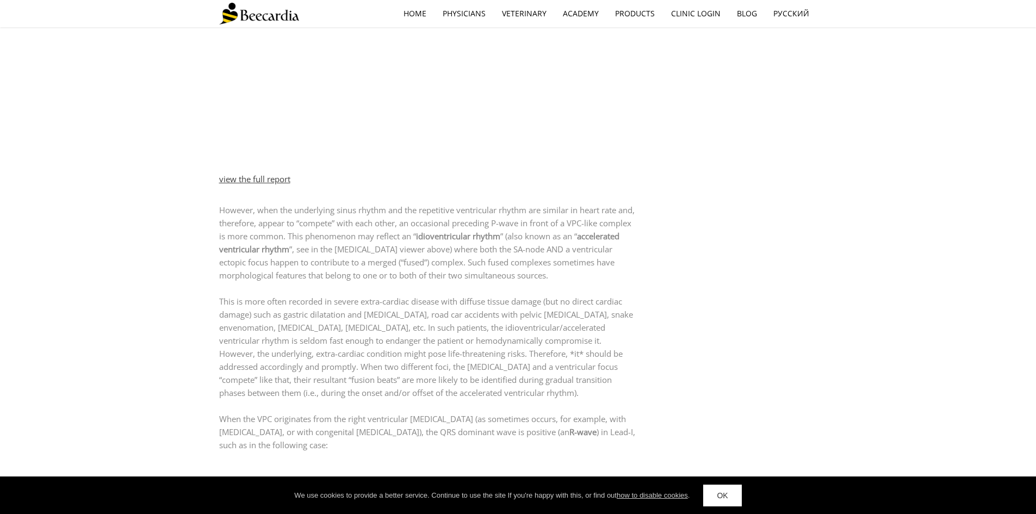
scroll to position [1033, 0]
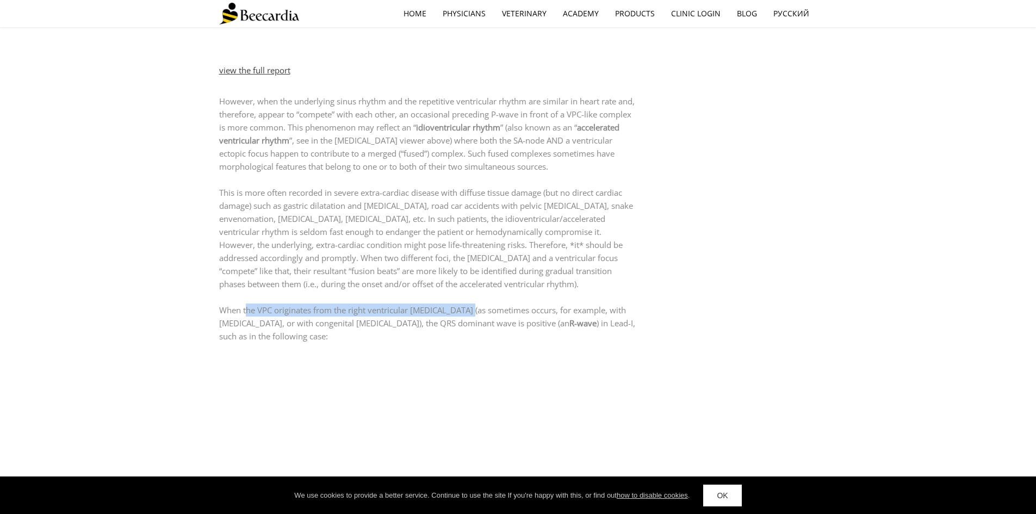
drag, startPoint x: 245, startPoint y: 301, endPoint x: 476, endPoint y: 301, distance: 230.6
click at [476, 304] on p "When the VPC originates from the right ventricular [MEDICAL_DATA] (as sometimes…" at bounding box center [428, 323] width 419 height 39
drag, startPoint x: 328, startPoint y: 307, endPoint x: 505, endPoint y: 309, distance: 177.3
click at [505, 309] on p "When the VPC originates from the right ventricular [MEDICAL_DATA] (as sometimes…" at bounding box center [428, 323] width 419 height 39
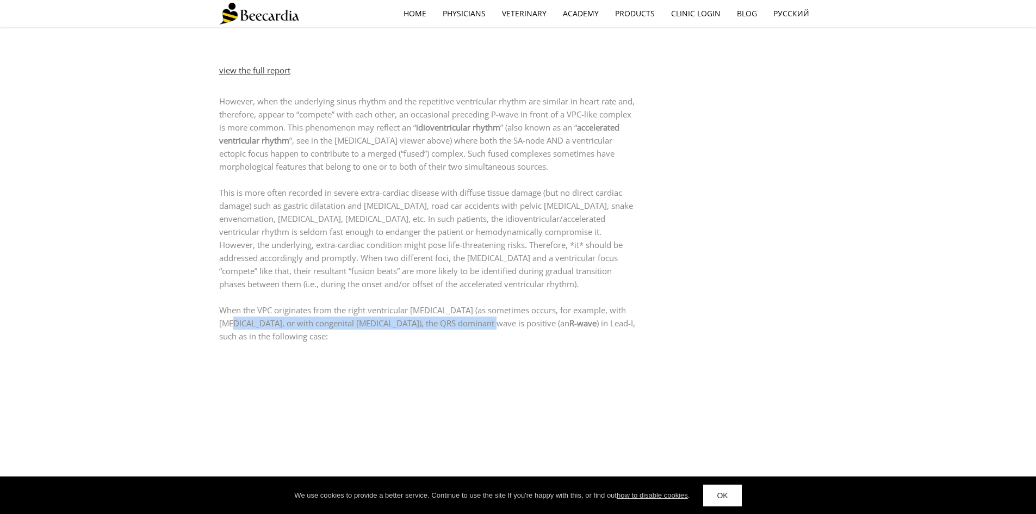
click at [505, 309] on p "When the VPC originates from the right ventricular [MEDICAL_DATA] (as sometimes…" at bounding box center [428, 323] width 419 height 39
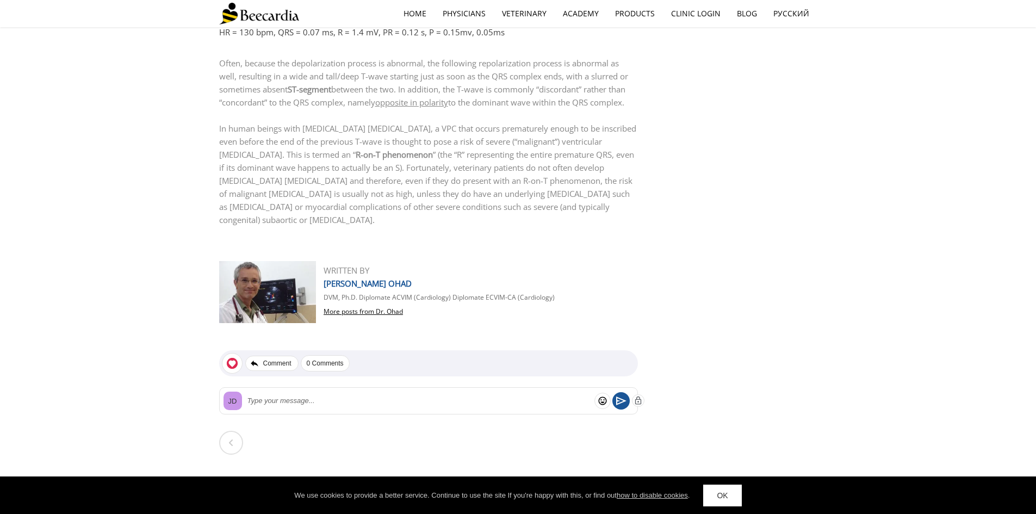
scroll to position [2103, 0]
